Goal: Task Accomplishment & Management: Use online tool/utility

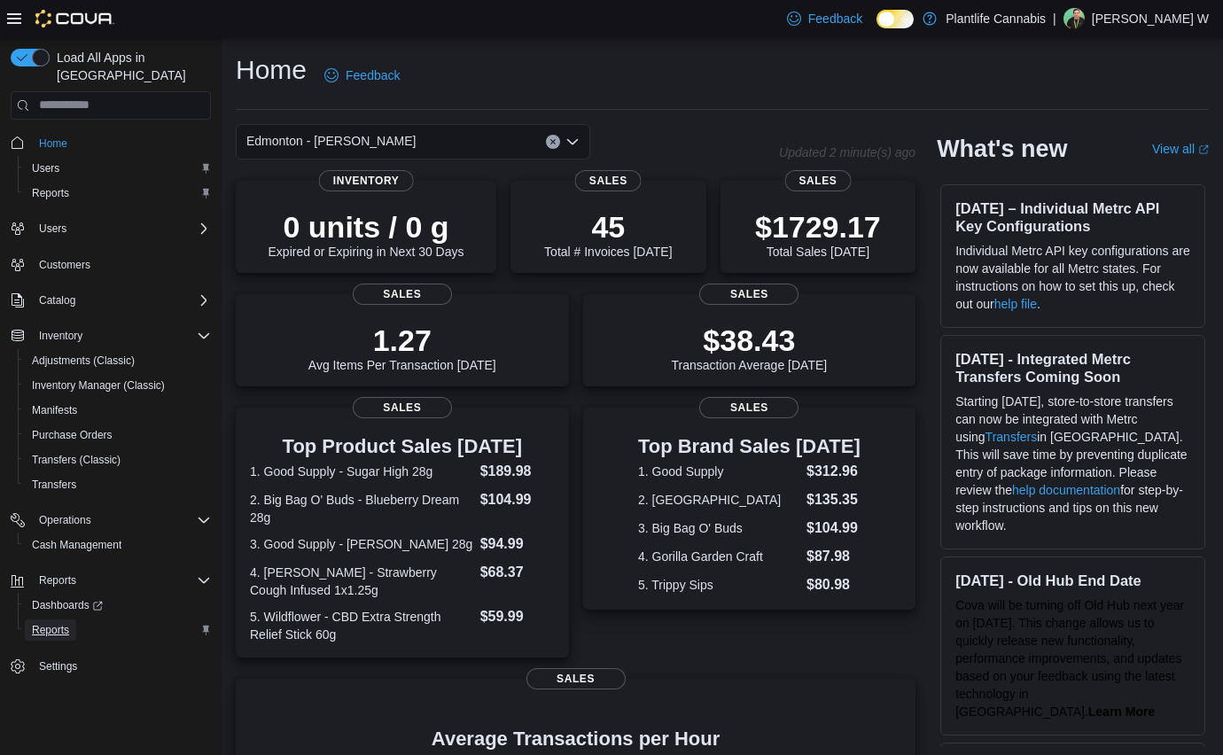
click at [61, 623] on span "Reports" at bounding box center [50, 630] width 37 height 14
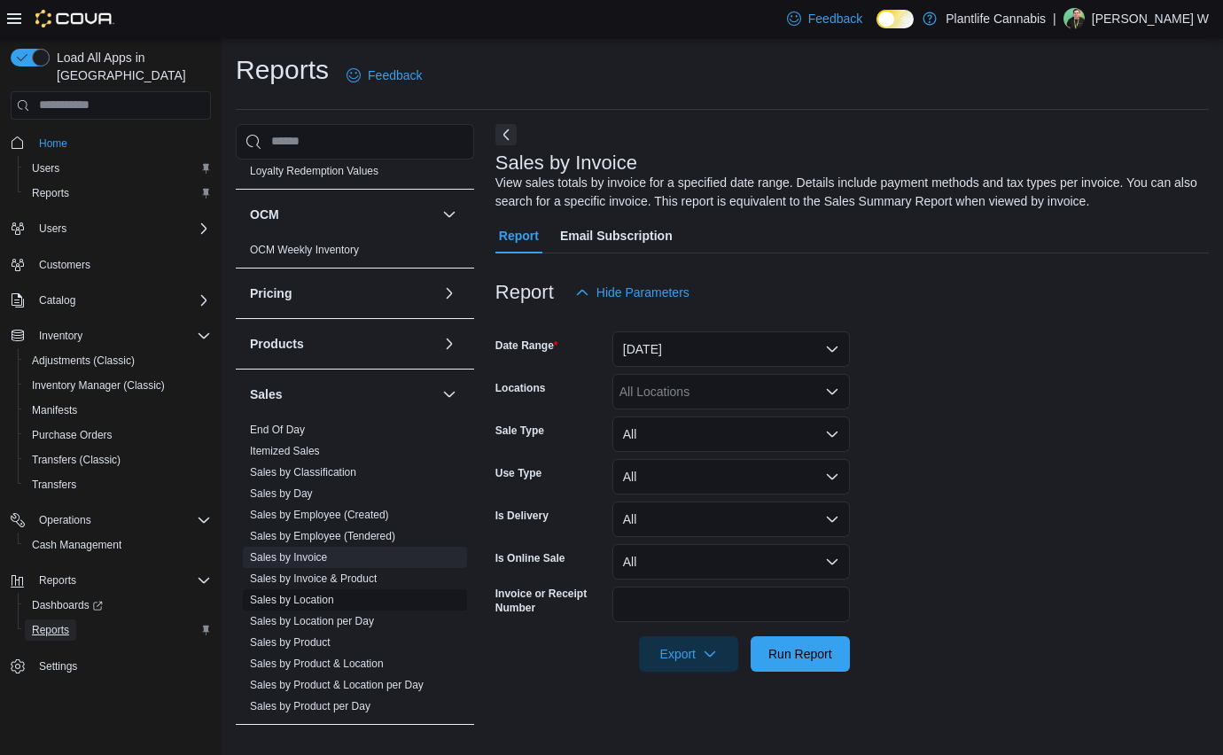
scroll to position [864, 0]
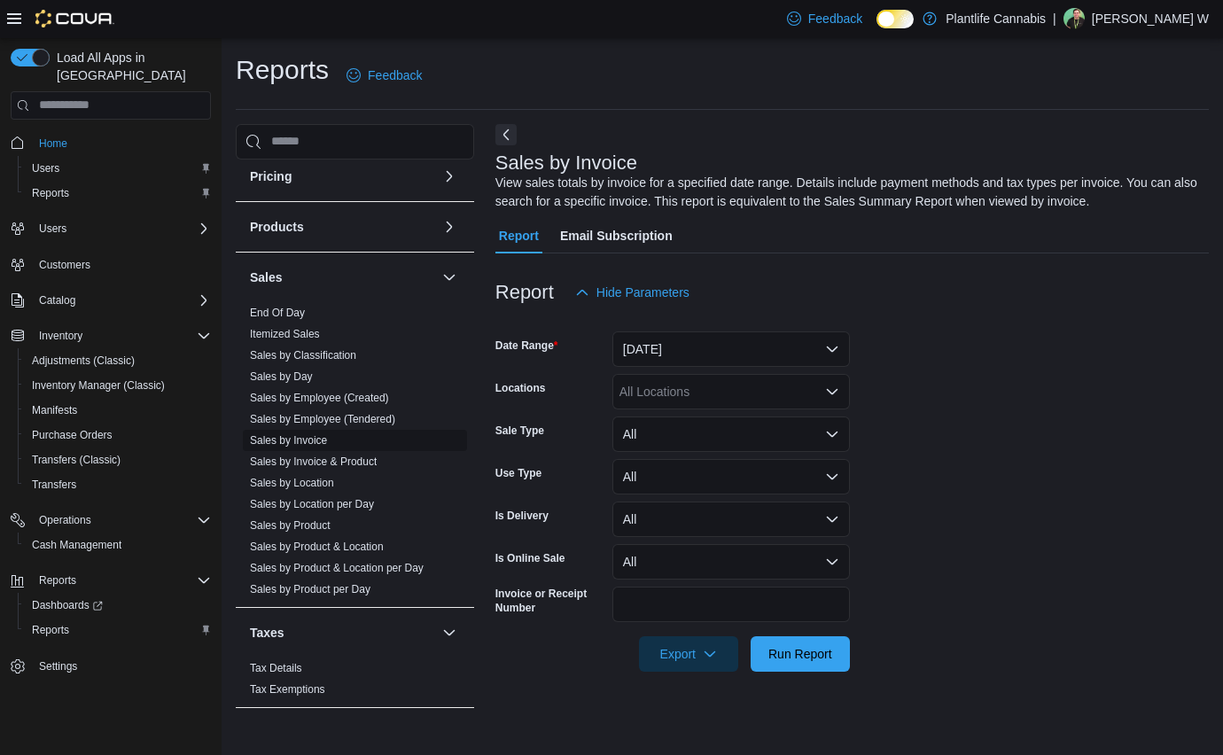
click at [321, 441] on link "Sales by Invoice" at bounding box center [288, 440] width 77 height 12
click at [668, 348] on button "Yesterday" at bounding box center [732, 349] width 238 height 35
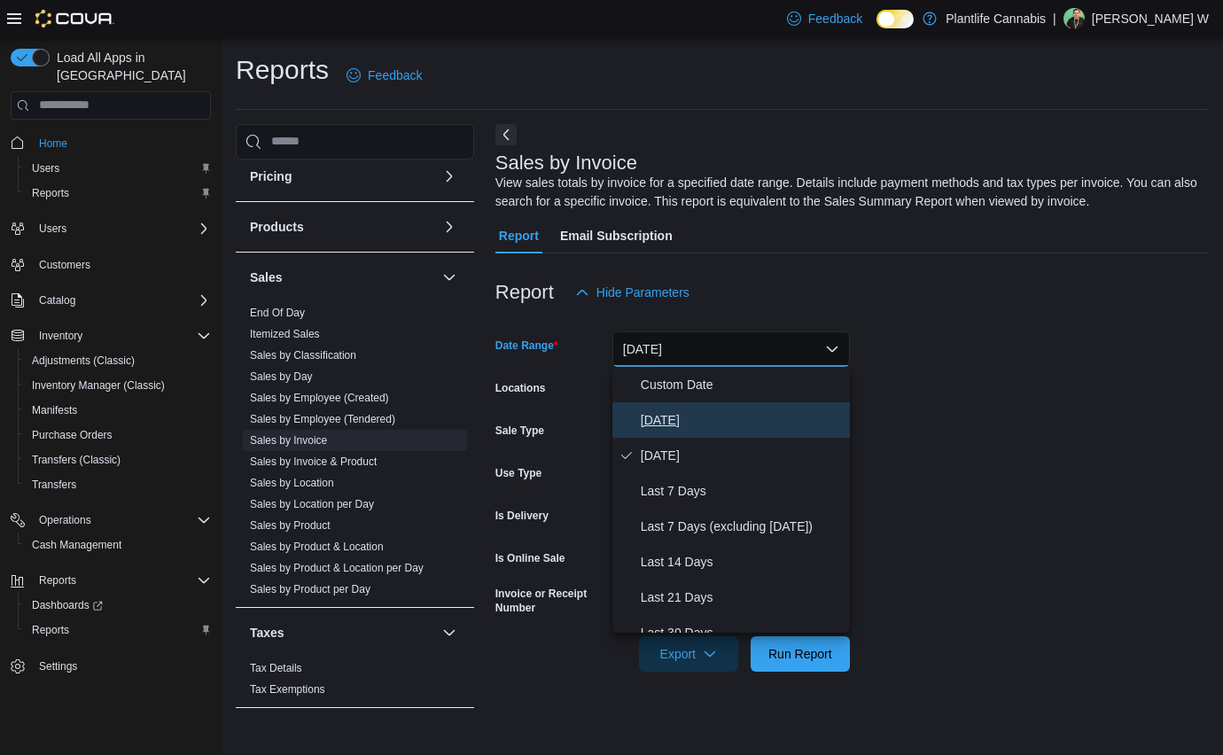
click at [663, 418] on span "Today" at bounding box center [742, 420] width 202 height 21
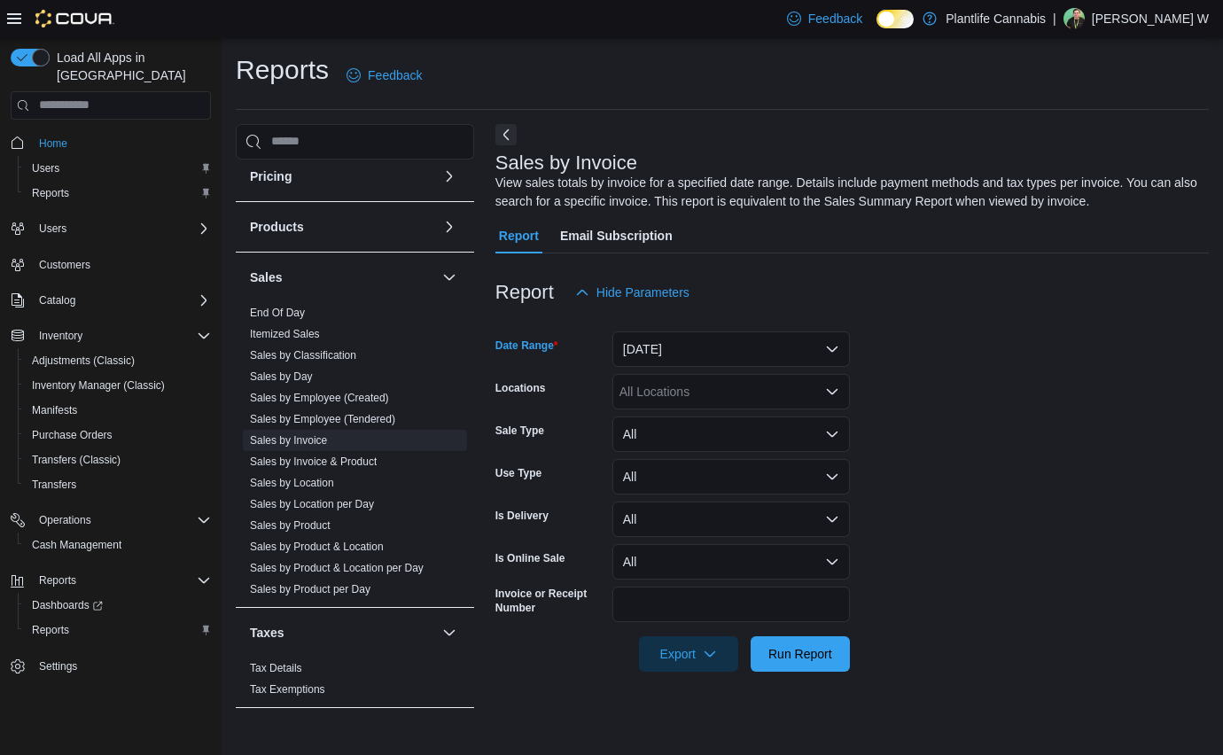
click at [723, 391] on div "All Locations" at bounding box center [732, 391] width 238 height 35
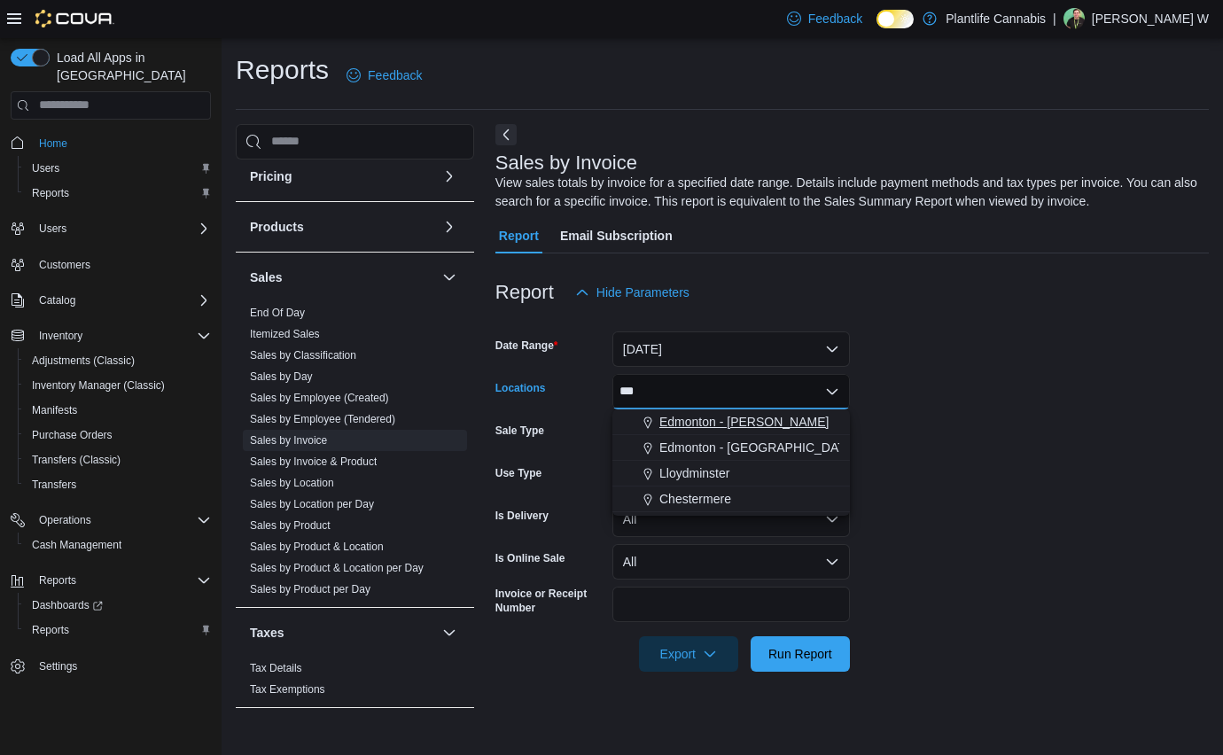
type input "***"
click at [746, 417] on span "Edmonton - Terra Losa" at bounding box center [744, 422] width 169 height 18
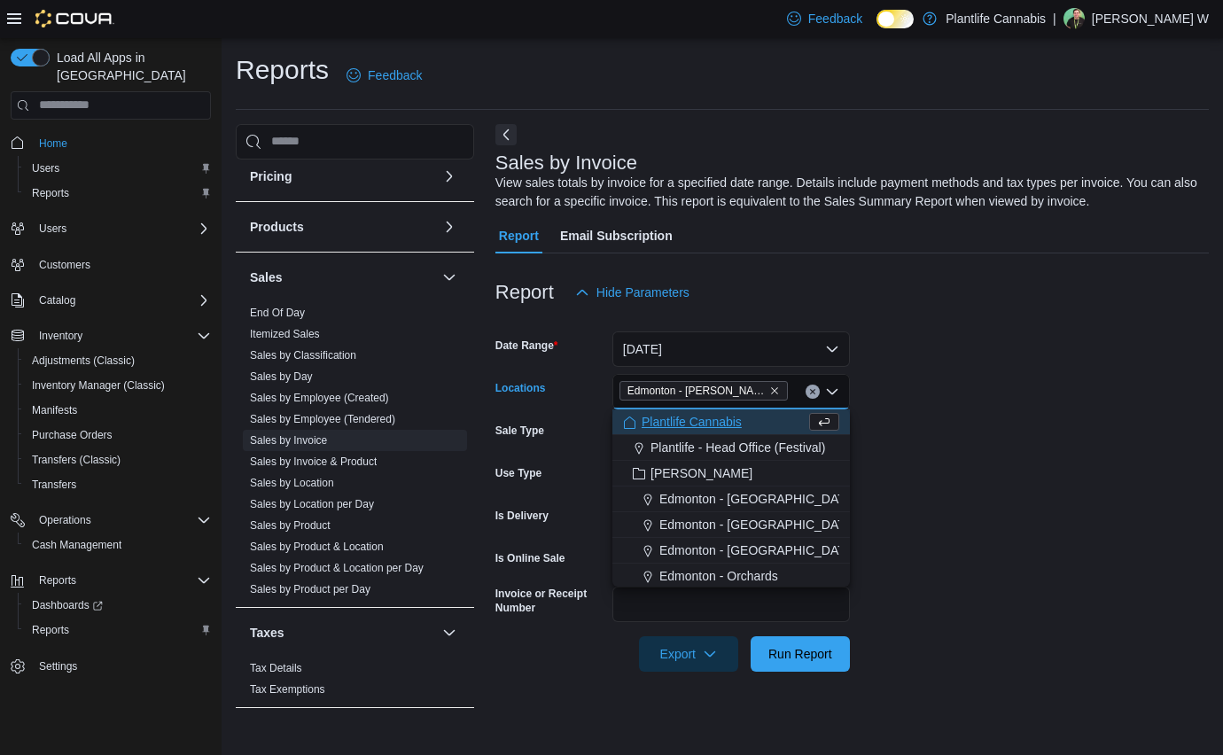
drag, startPoint x: 933, startPoint y: 517, endPoint x: 778, endPoint y: 697, distance: 237.6
click at [934, 519] on form "Date Range Today Locations Edmonton - Terra Losa Combo box. Selected. Edmonton …" at bounding box center [853, 491] width 714 height 362
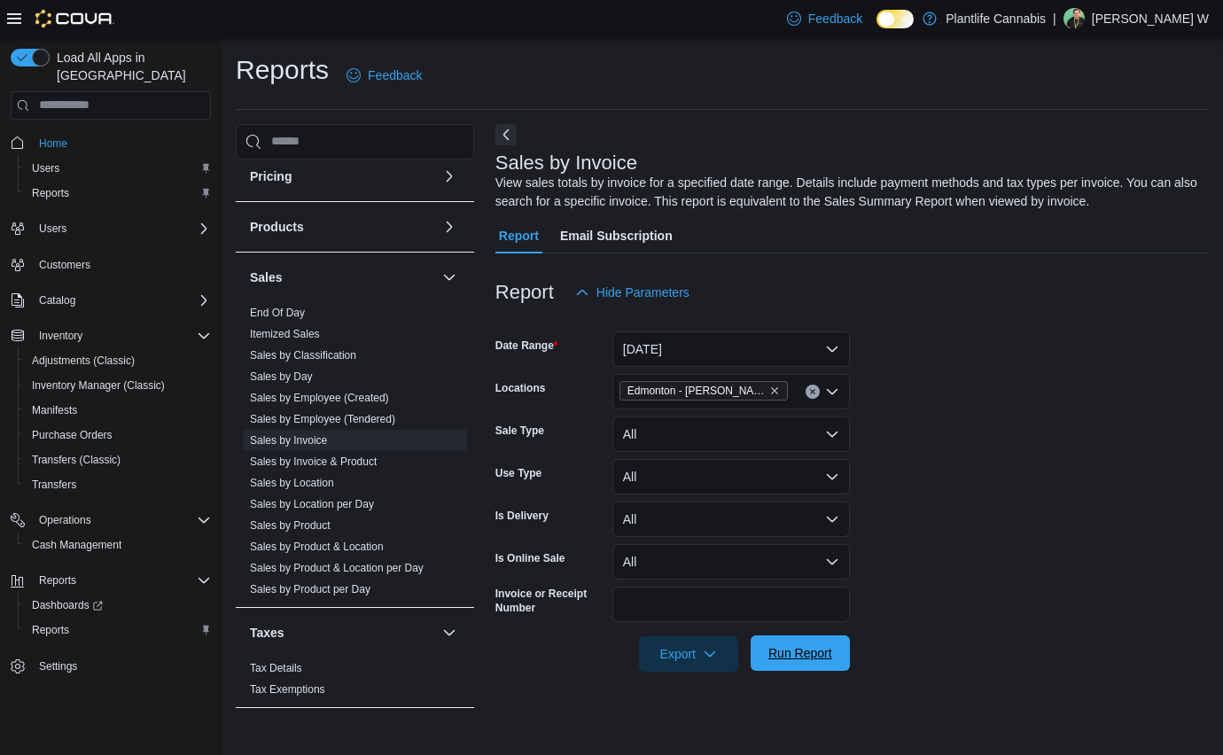
click at [795, 662] on span "Run Report" at bounding box center [800, 653] width 78 height 35
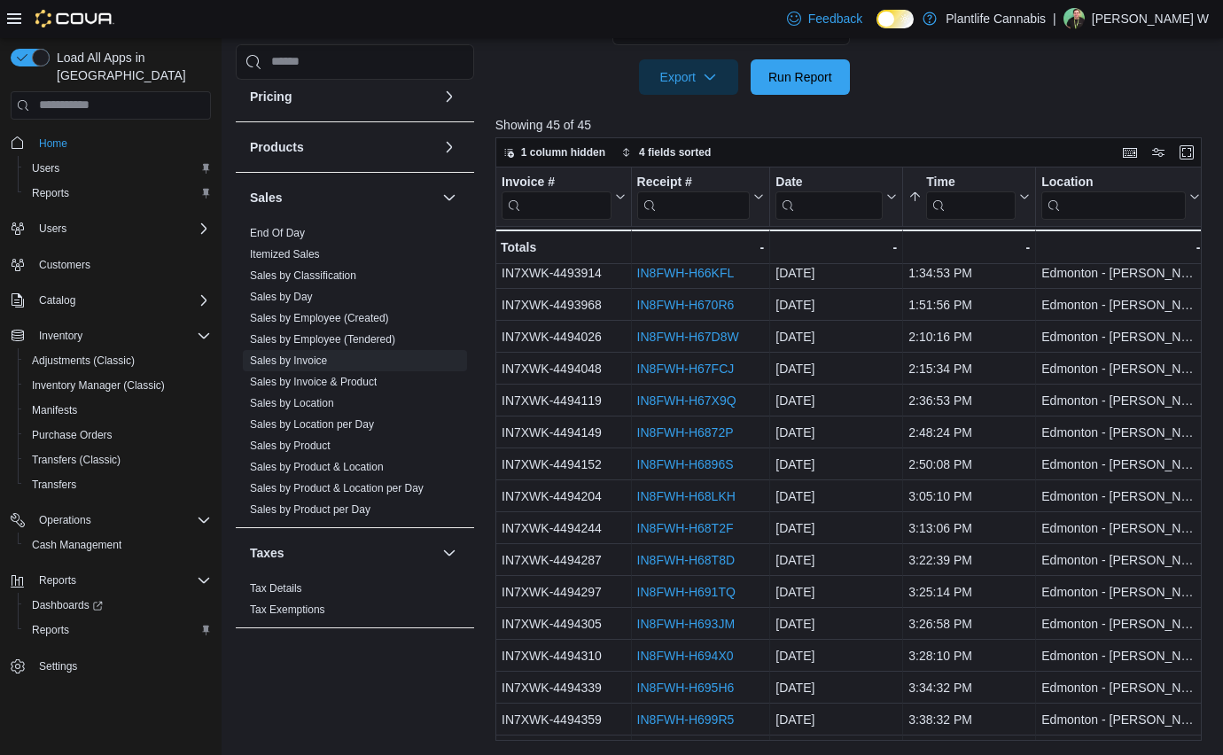
scroll to position [958, 0]
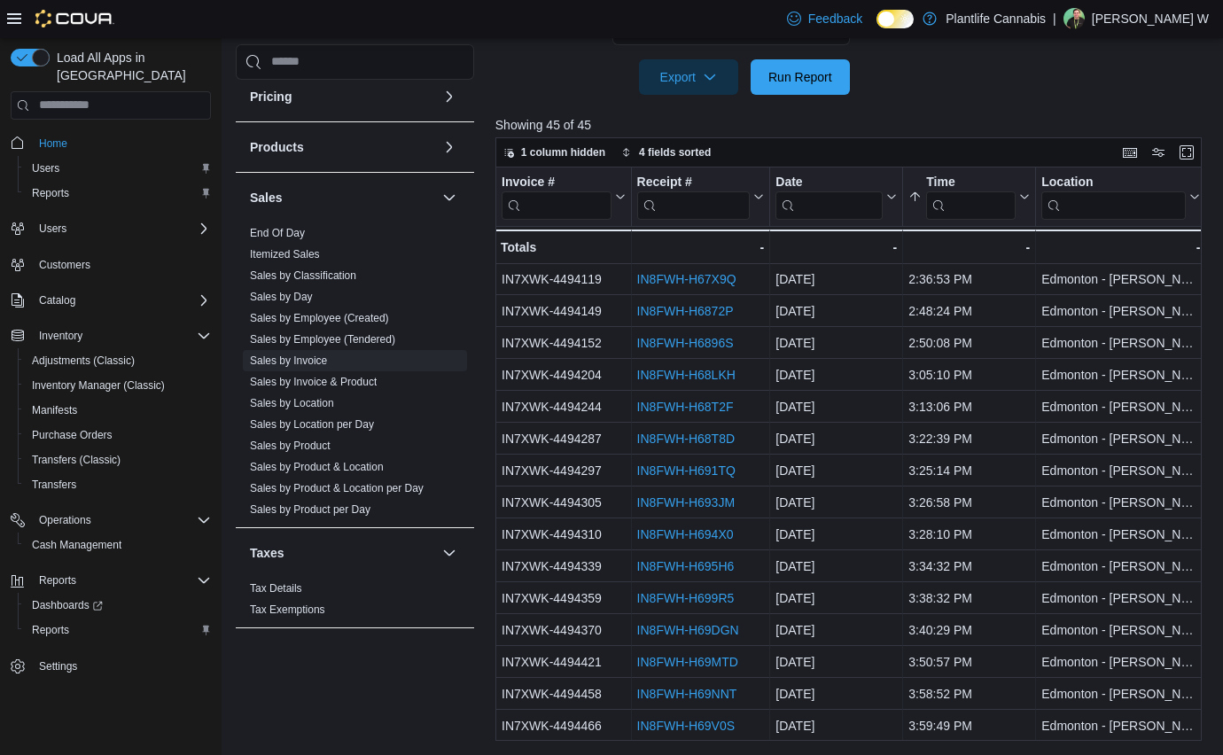
click at [535, 62] on div "Export Run Report" at bounding box center [673, 76] width 355 height 35
click at [53, 623] on span "Reports" at bounding box center [50, 630] width 37 height 14
click at [51, 137] on span "Home" at bounding box center [53, 144] width 28 height 14
